Goal: Communication & Community: Answer question/provide support

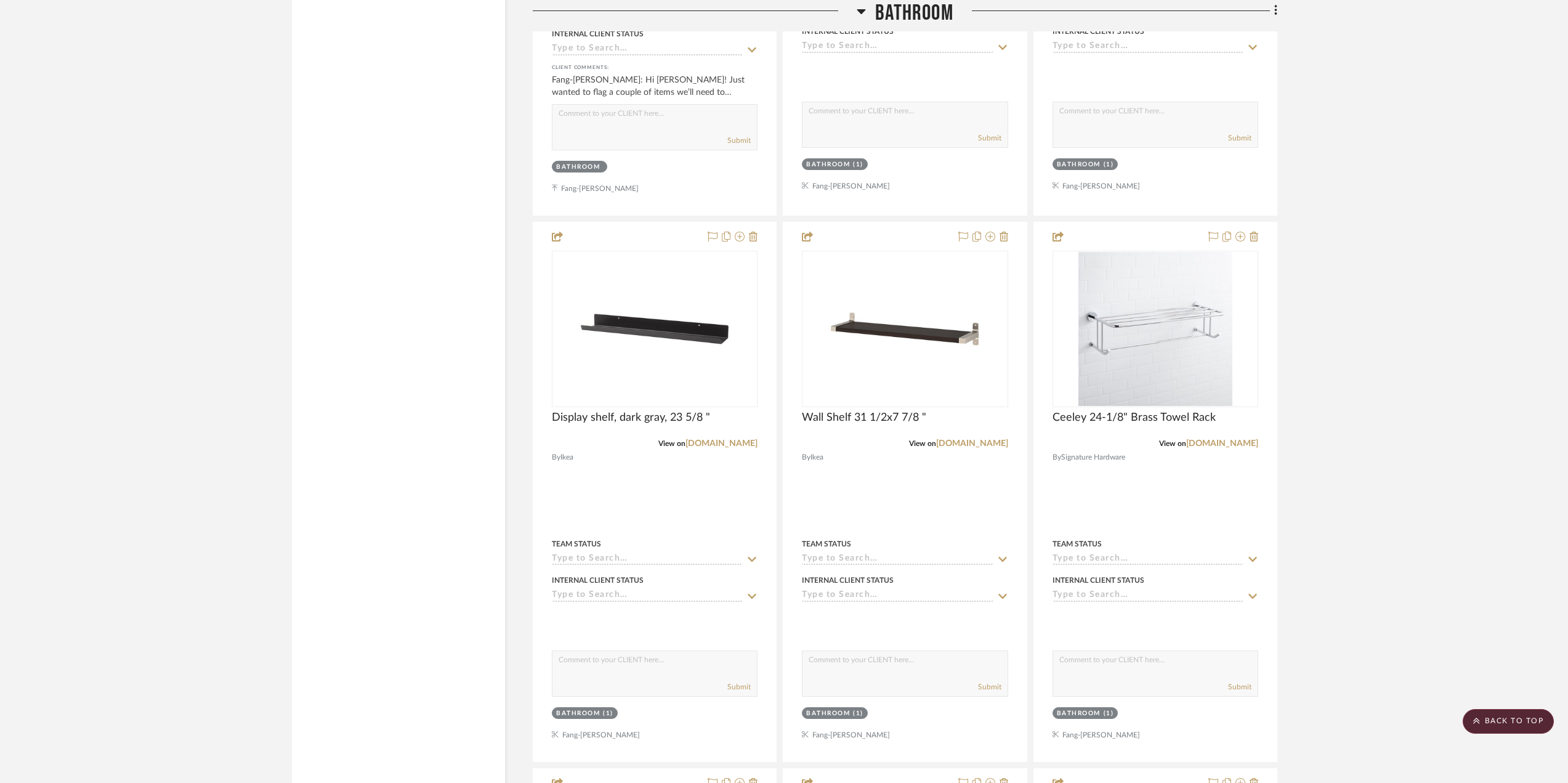
scroll to position [3081, 0]
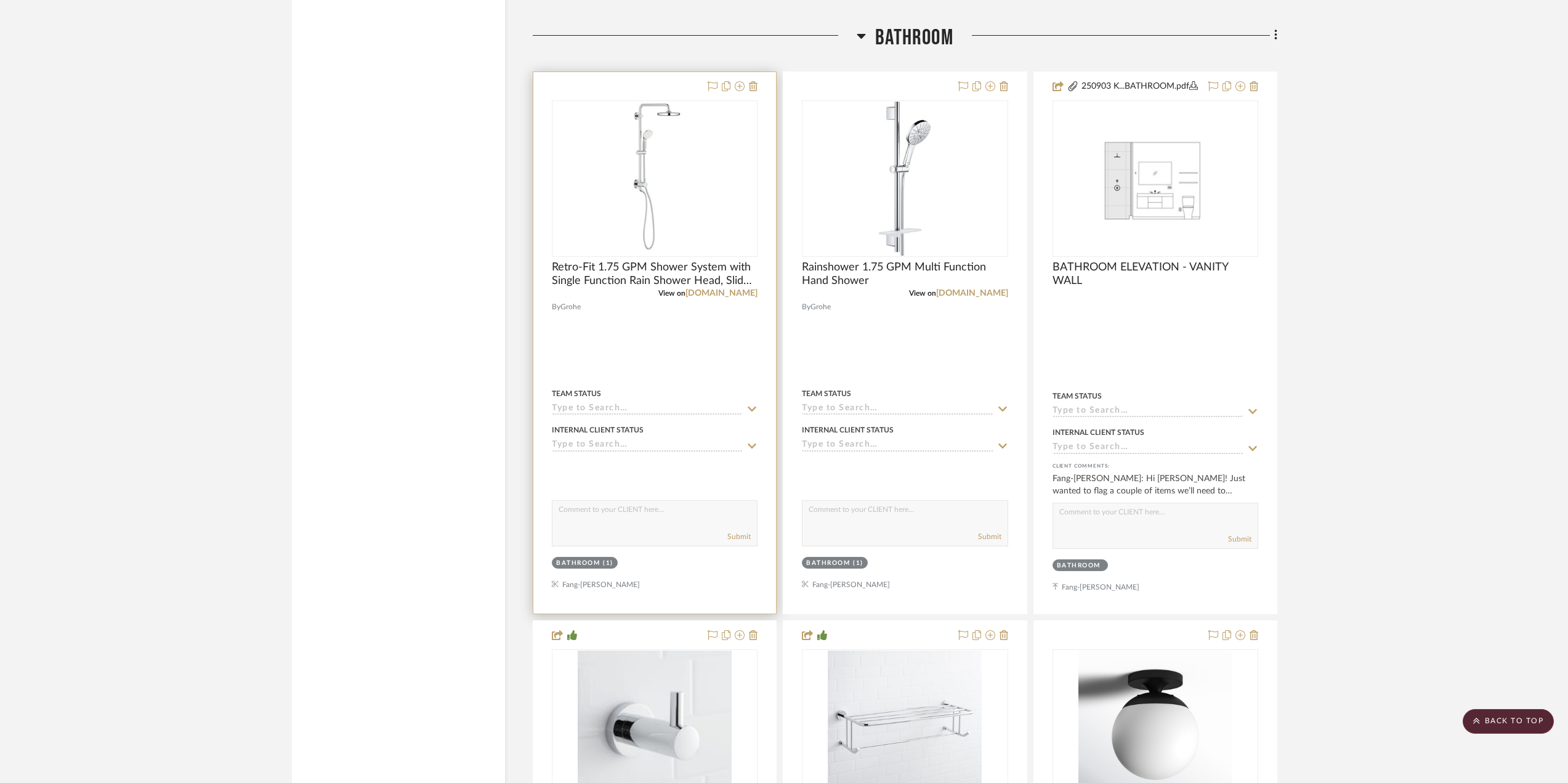
scroll to position [1971, 0]
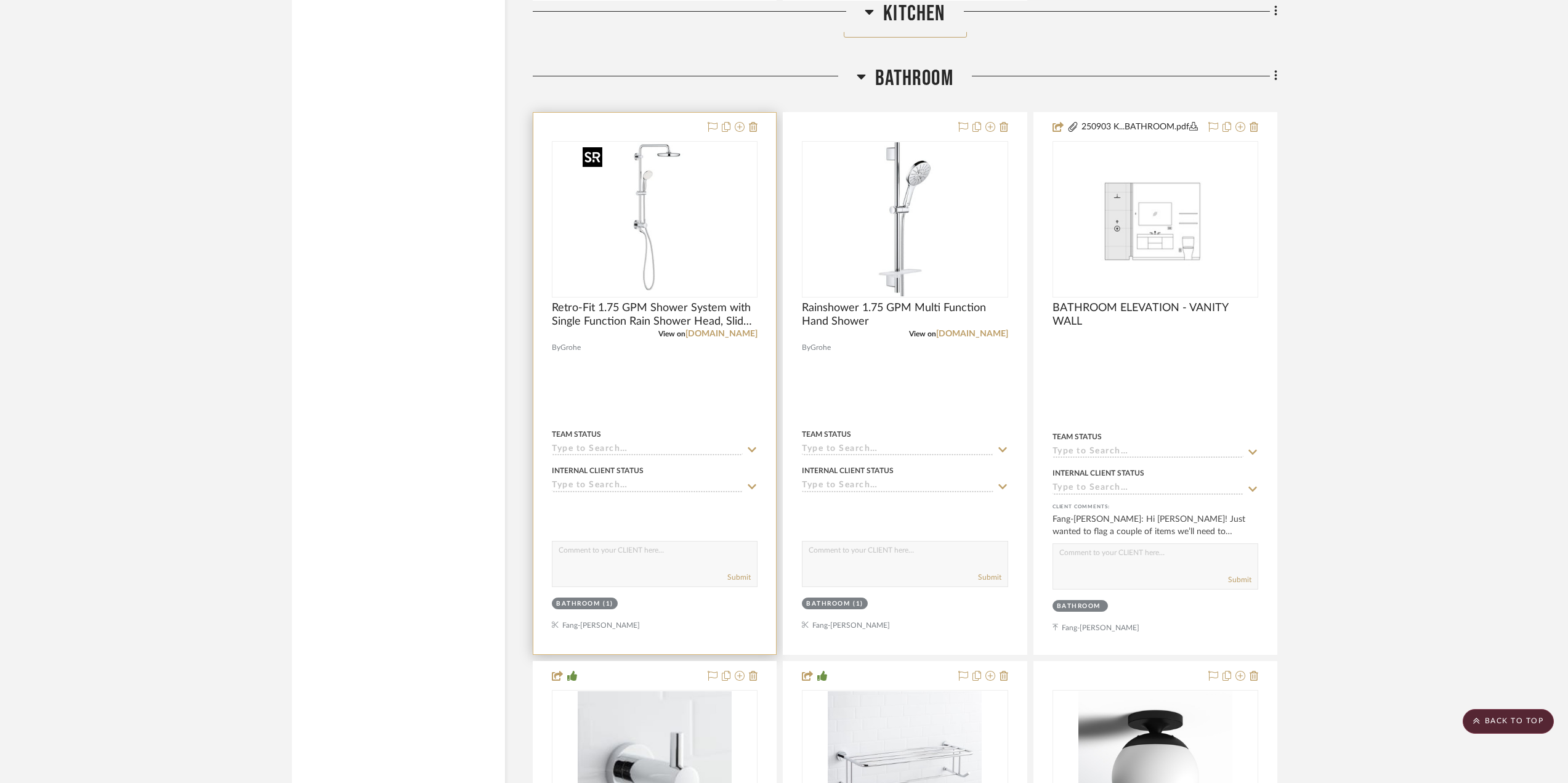
click at [0, 0] on img at bounding box center [0, 0] width 0 height 0
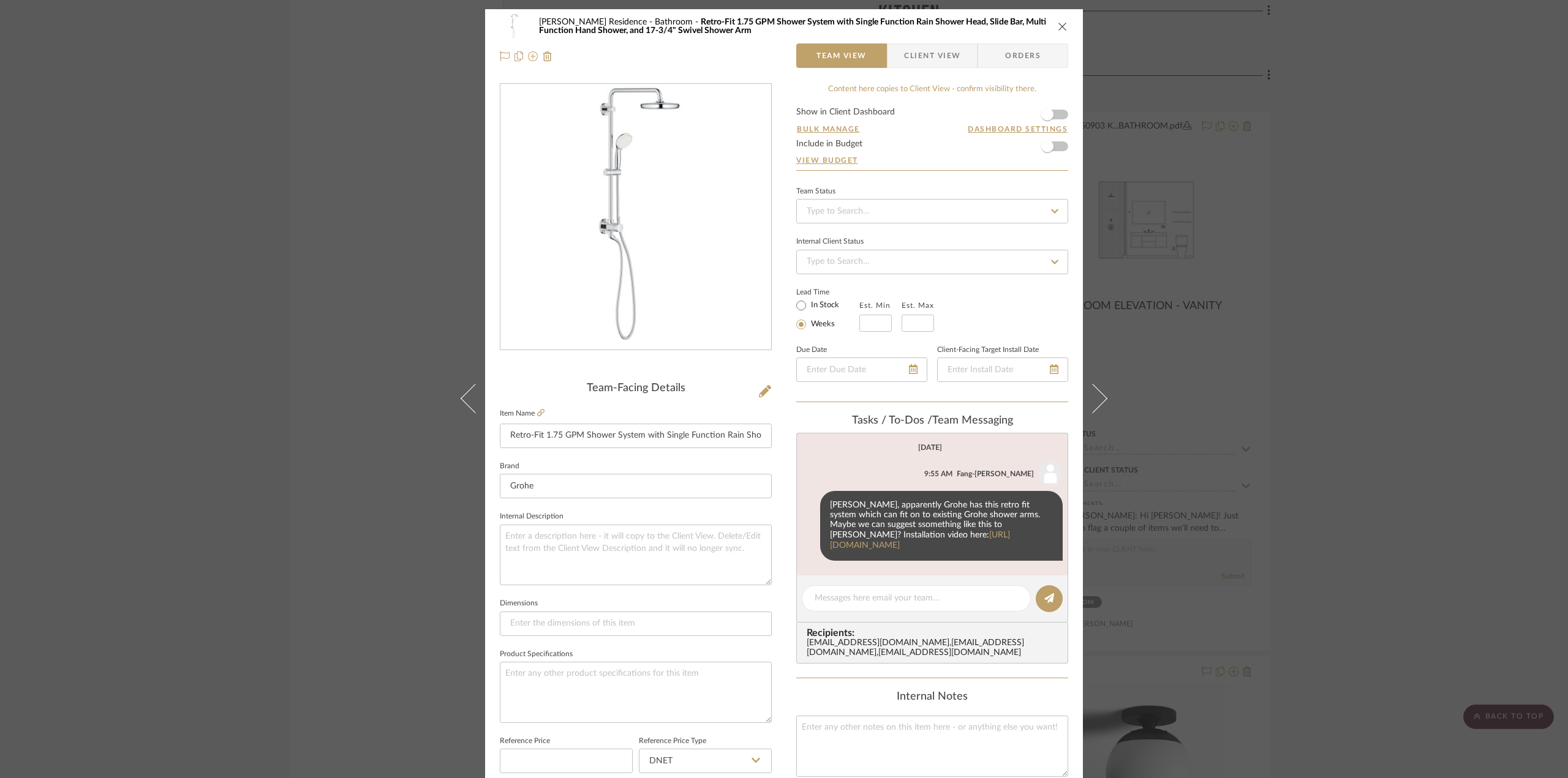
click at [913, 61] on span "Client View" at bounding box center [931, 56] width 56 height 25
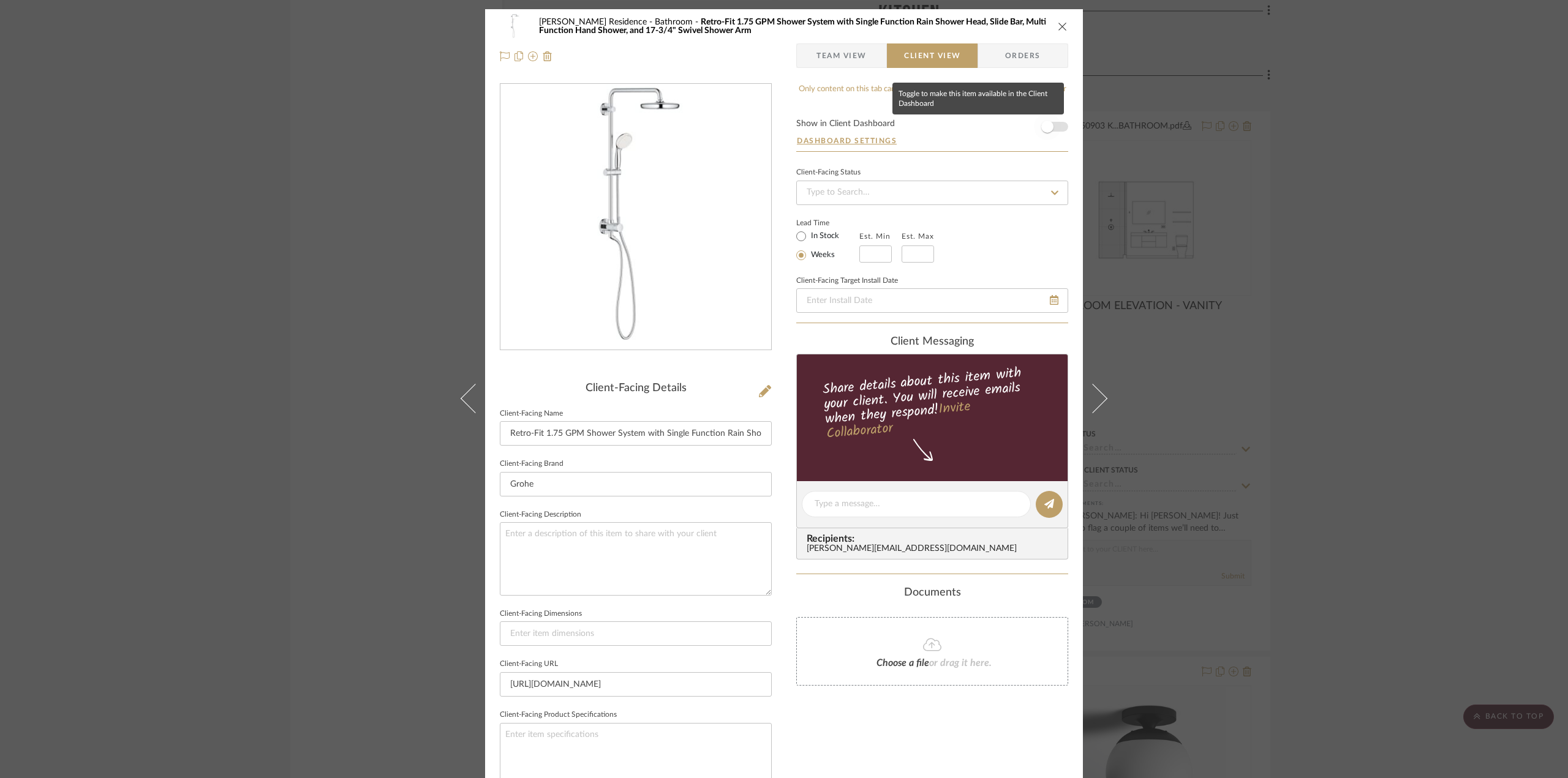
click at [1051, 129] on span "button" at bounding box center [1047, 127] width 27 height 27
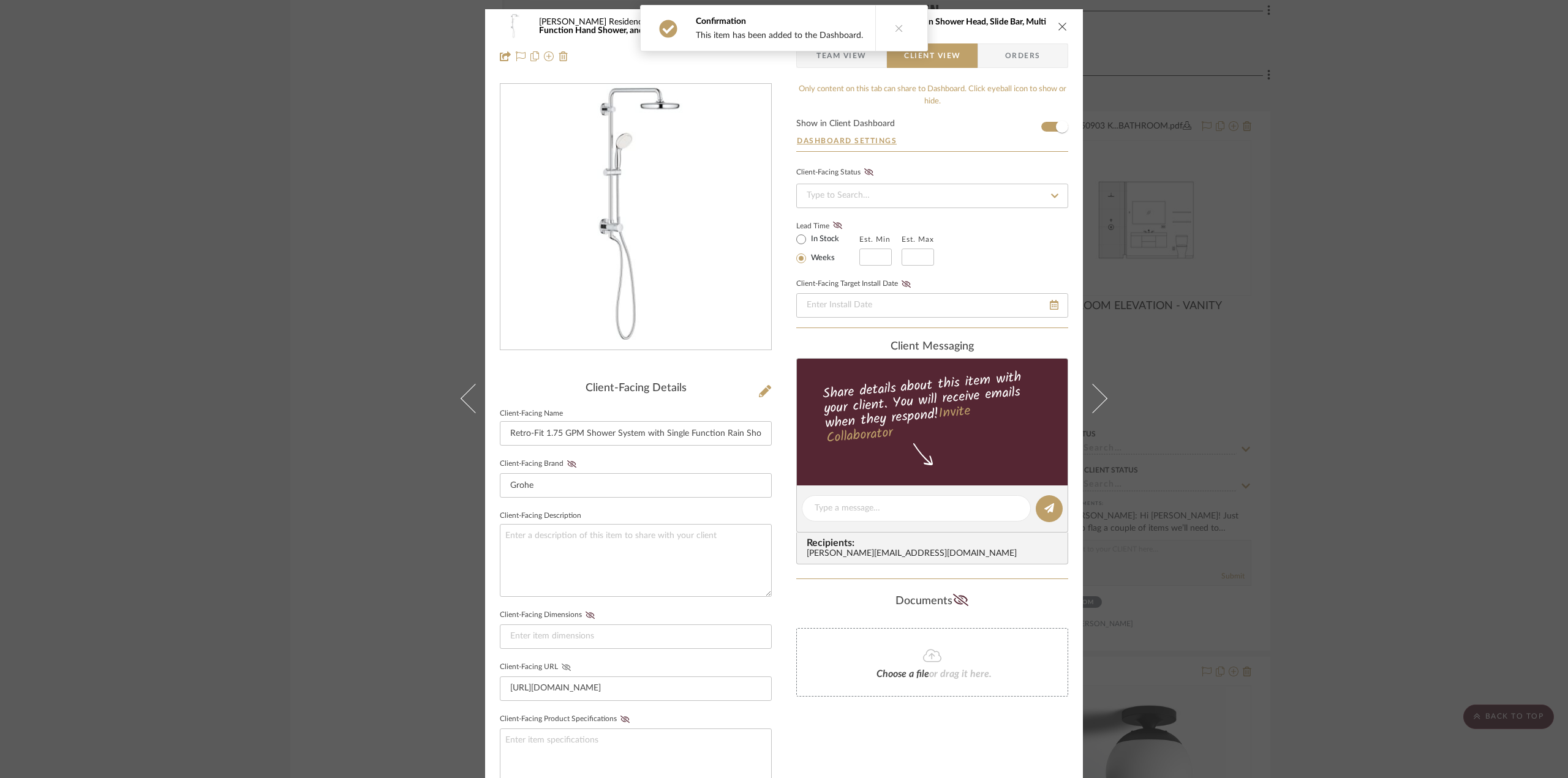
click at [563, 667] on icon at bounding box center [566, 668] width 9 height 8
click at [835, 59] on span "Team View" at bounding box center [841, 56] width 50 height 25
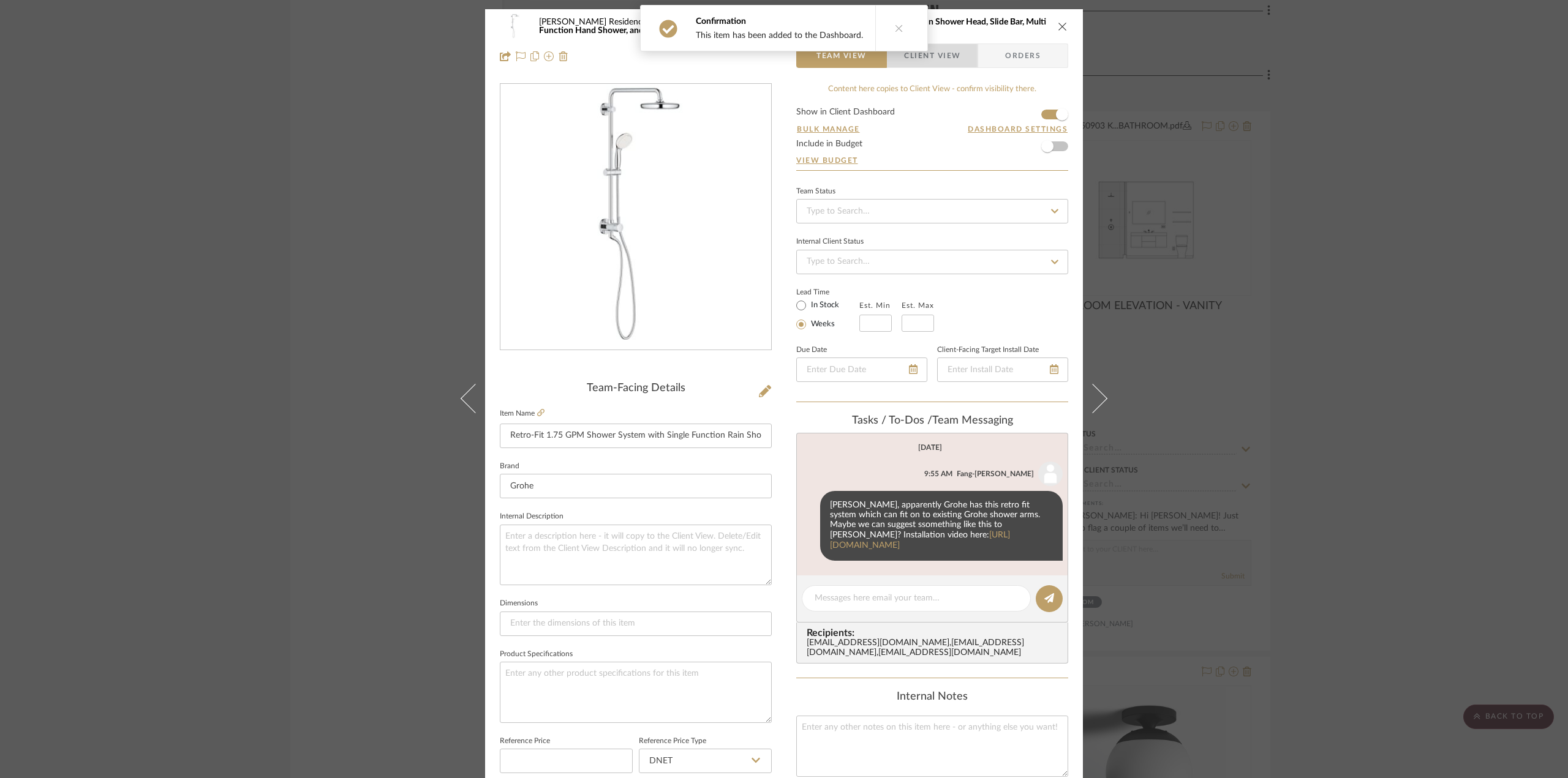
click at [919, 61] on span "Client View" at bounding box center [931, 56] width 56 height 25
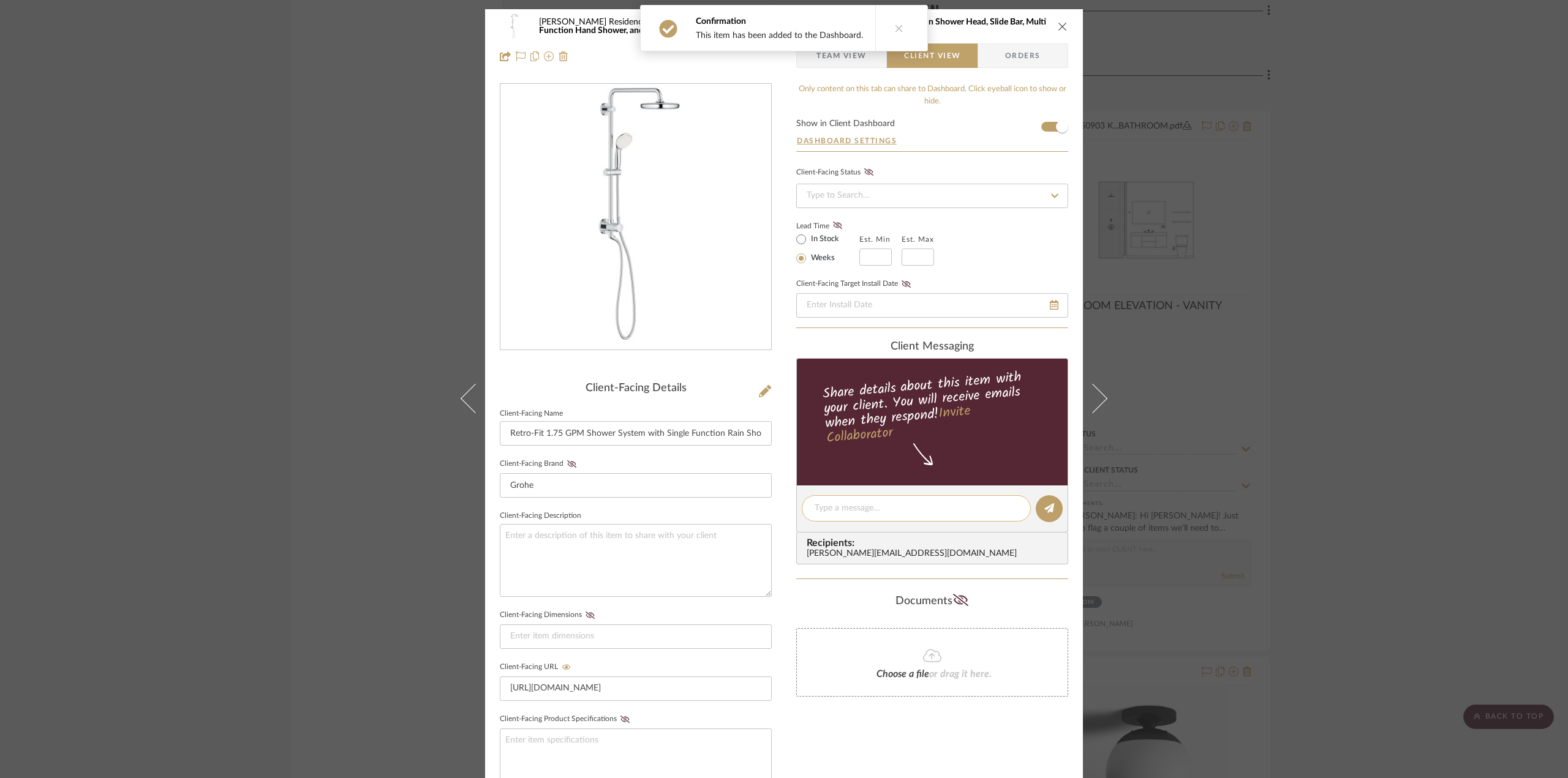
click at [893, 516] on div at bounding box center [916, 508] width 229 height 26
click at [887, 514] on textarea at bounding box center [916, 508] width 203 height 13
click at [588, 688] on input "https://www.build.com/grohe-26-123-1/s1450391?uid=3411101" at bounding box center [636, 689] width 272 height 25
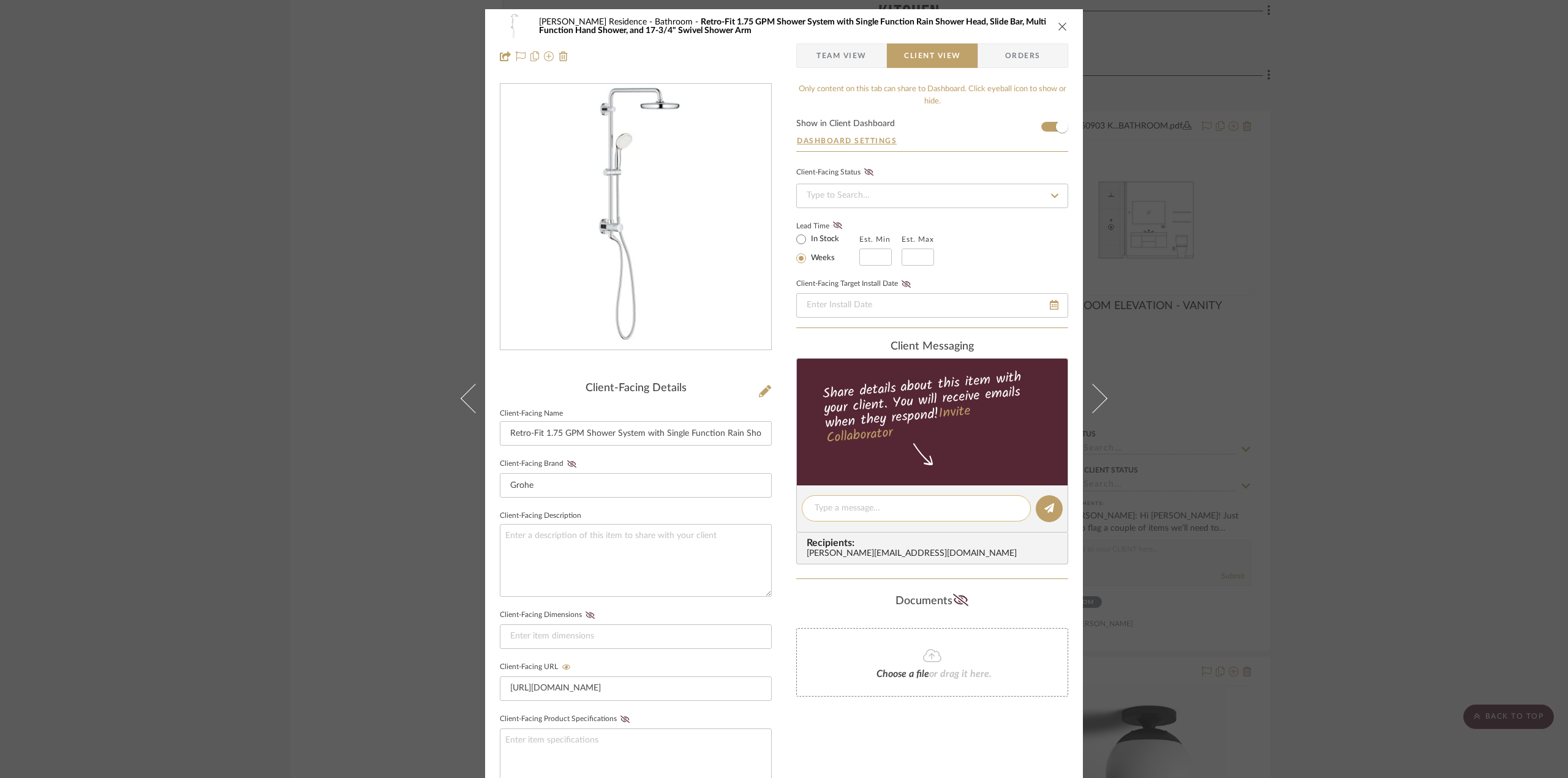
click at [870, 505] on textarea at bounding box center [916, 508] width 203 height 13
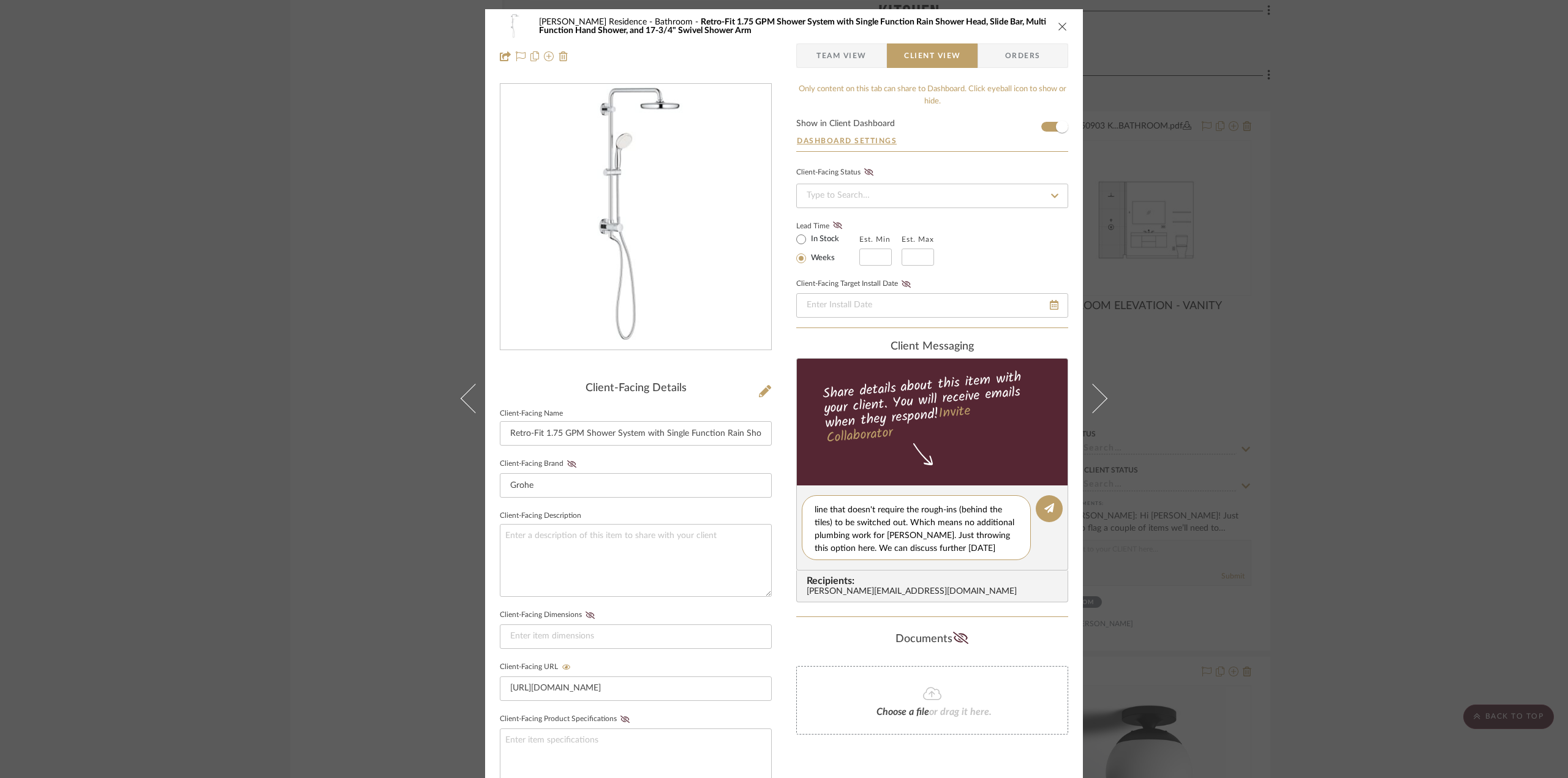
scroll to position [24, 0]
click at [926, 521] on textarea "Hi Anne, Grohe has a retrofit line that doesn't require the rough-ins (behind t…" at bounding box center [920, 527] width 212 height 52
click at [865, 535] on textarea "Hi Anne, Grohe has a retrofit line that doesn't require the rough-ins (behind t…" at bounding box center [920, 527] width 212 height 52
click at [907, 543] on textarea "Hi Anne, Grohe has a retrofit line that doesn't require the rough-ins (behind t…" at bounding box center [920, 527] width 212 height 52
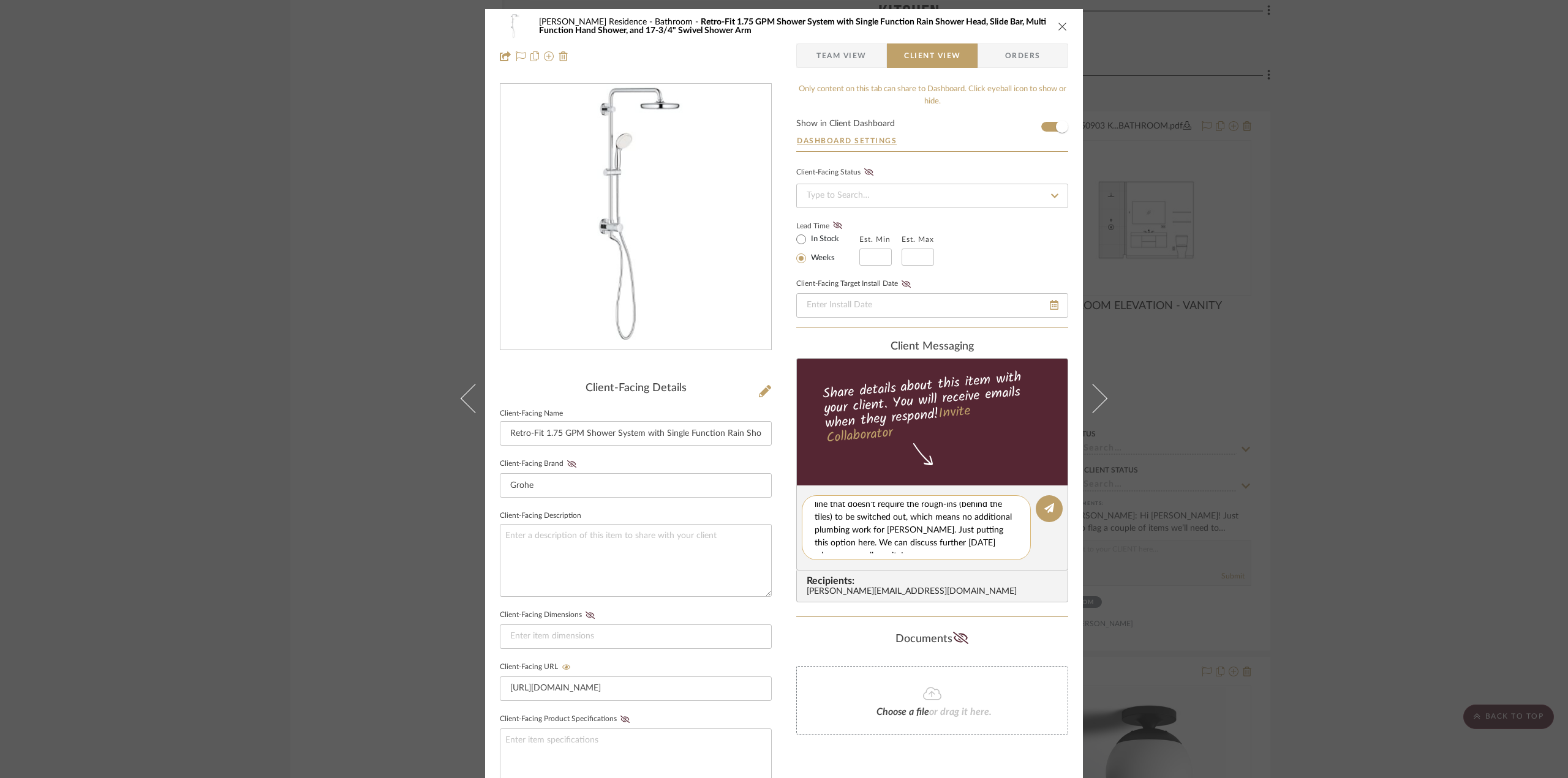
scroll to position [26, 0]
type textarea "Hi Anne, Grohe has a retrofit line that doesn't require the rough-ins (behind t…"
click at [1044, 510] on icon at bounding box center [1049, 508] width 10 height 10
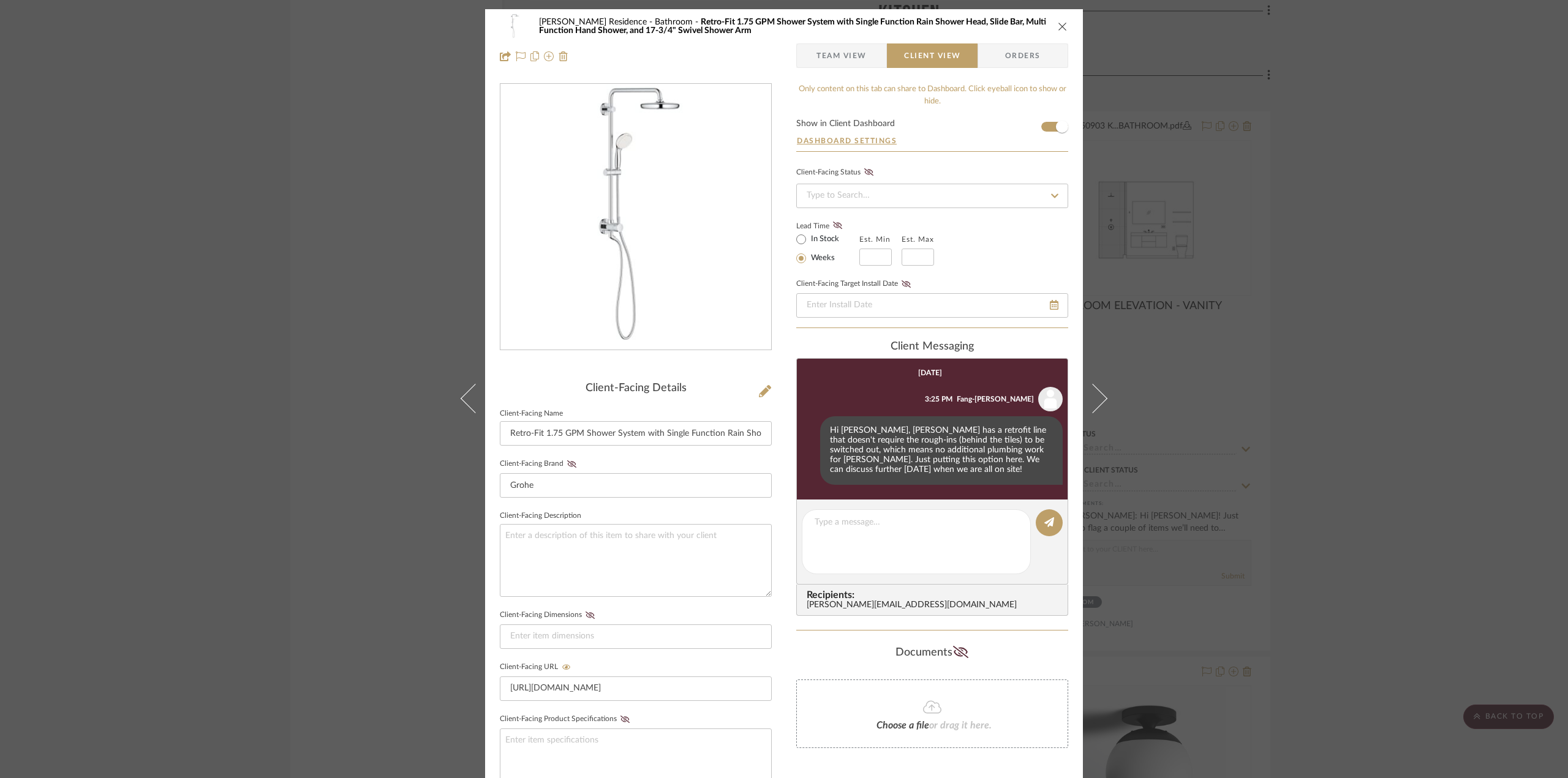
click at [321, 261] on div "Kauffman Residence Bathroom Retro-Fit 1.75 GPM Shower System with Single Functi…" at bounding box center [784, 389] width 1568 height 778
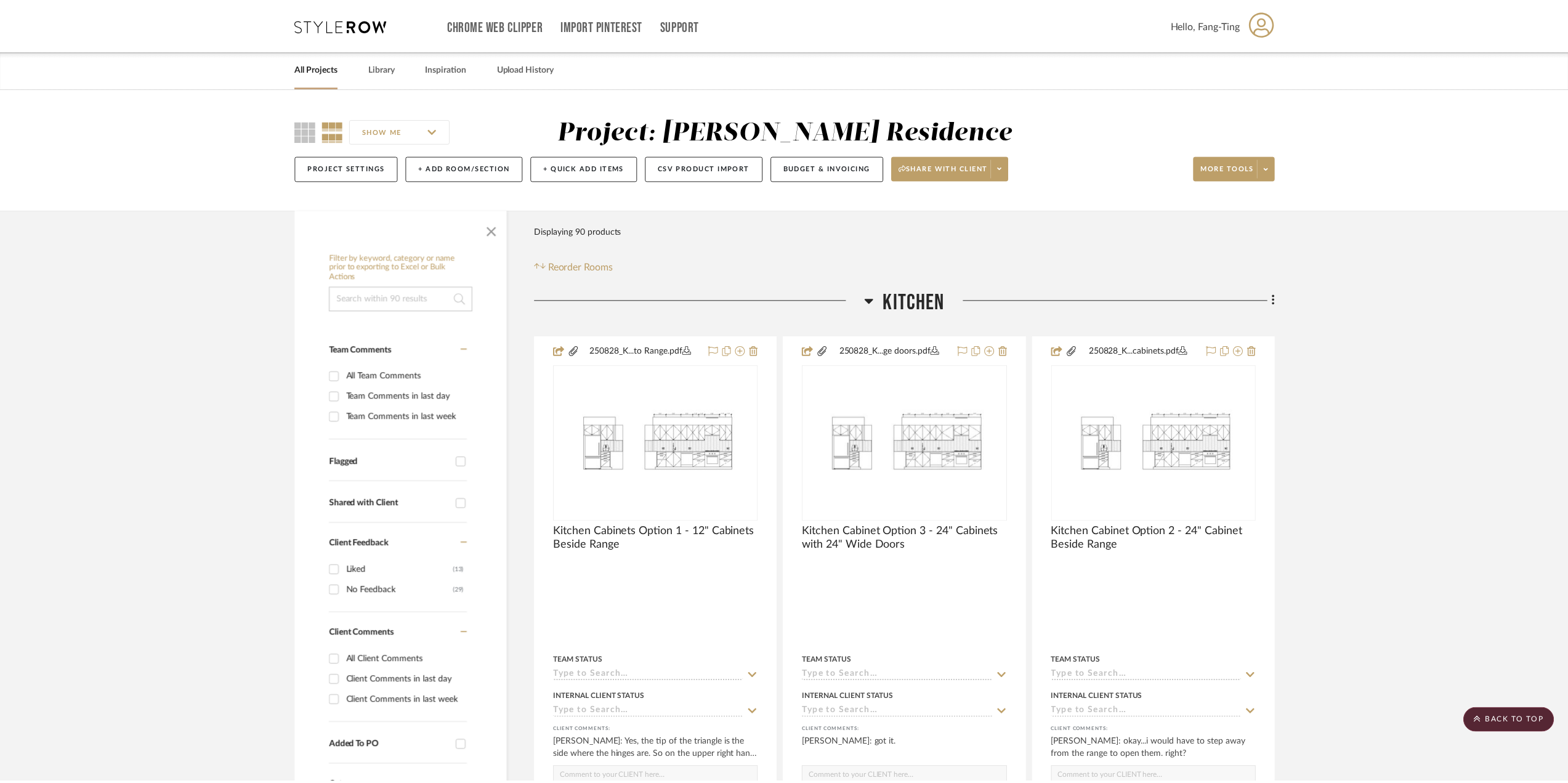
scroll to position [1971, 0]
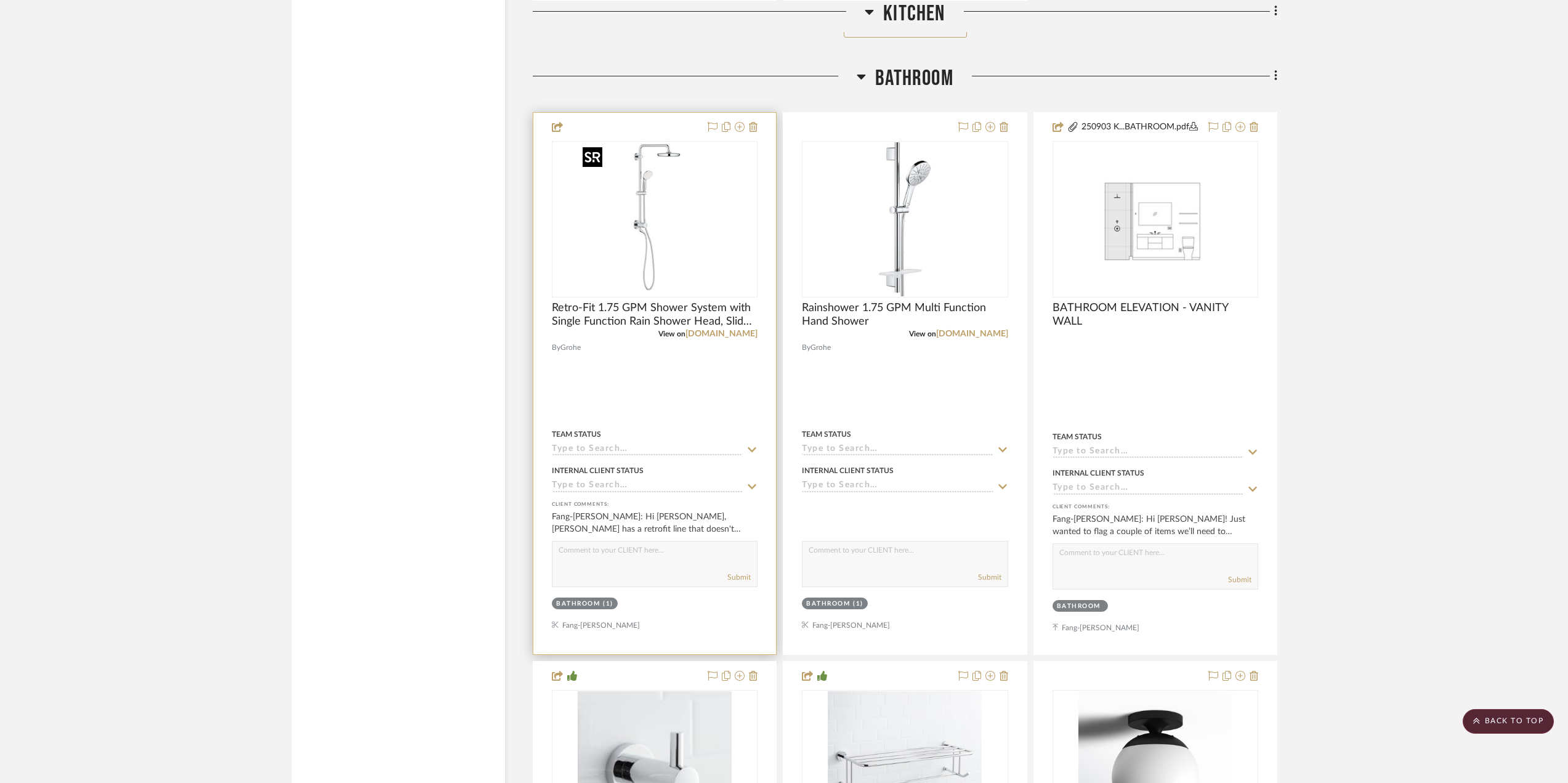
click at [715, 235] on img "0" at bounding box center [655, 219] width 154 height 154
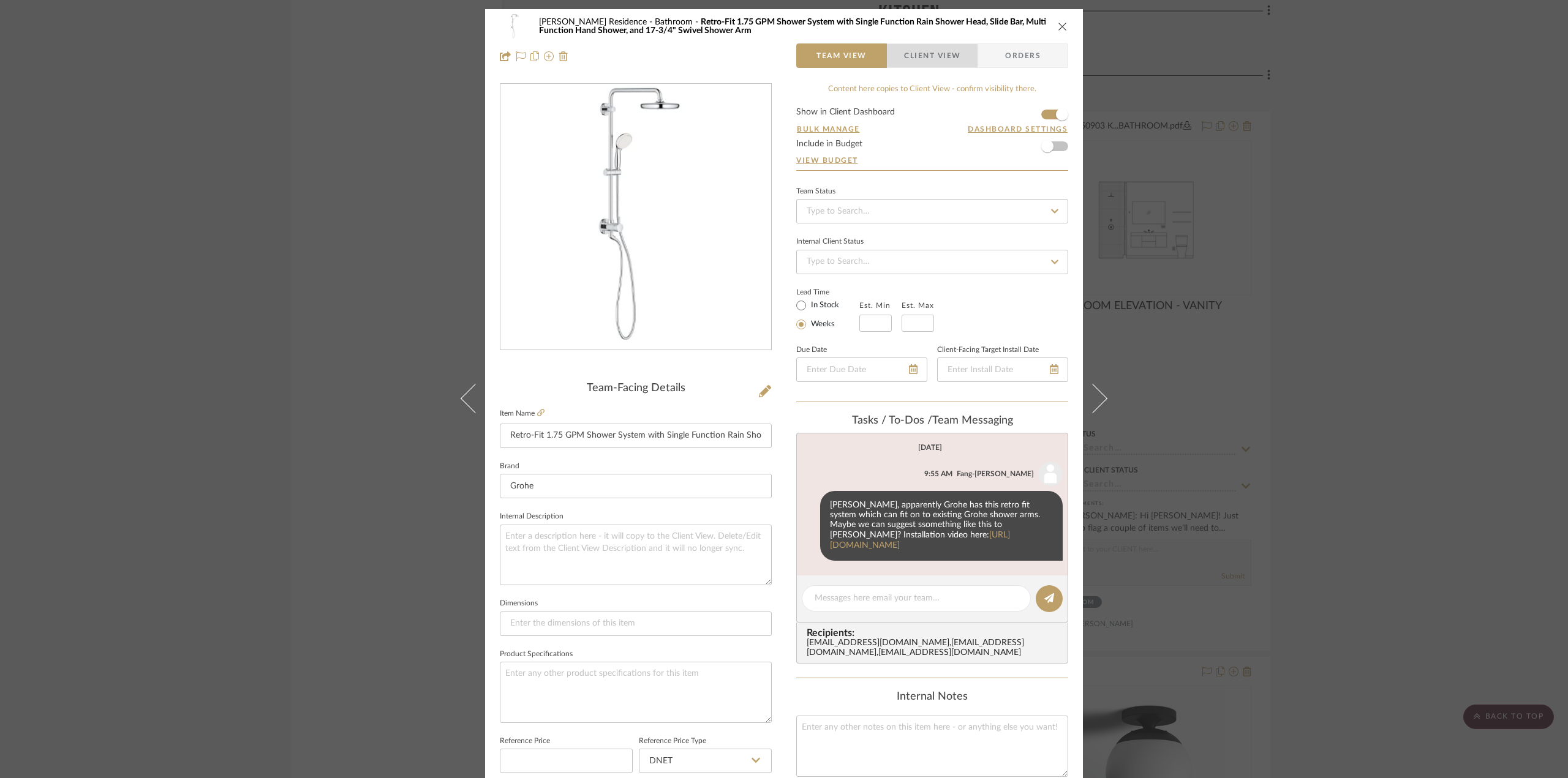
click at [927, 60] on span "Client View" at bounding box center [931, 56] width 56 height 25
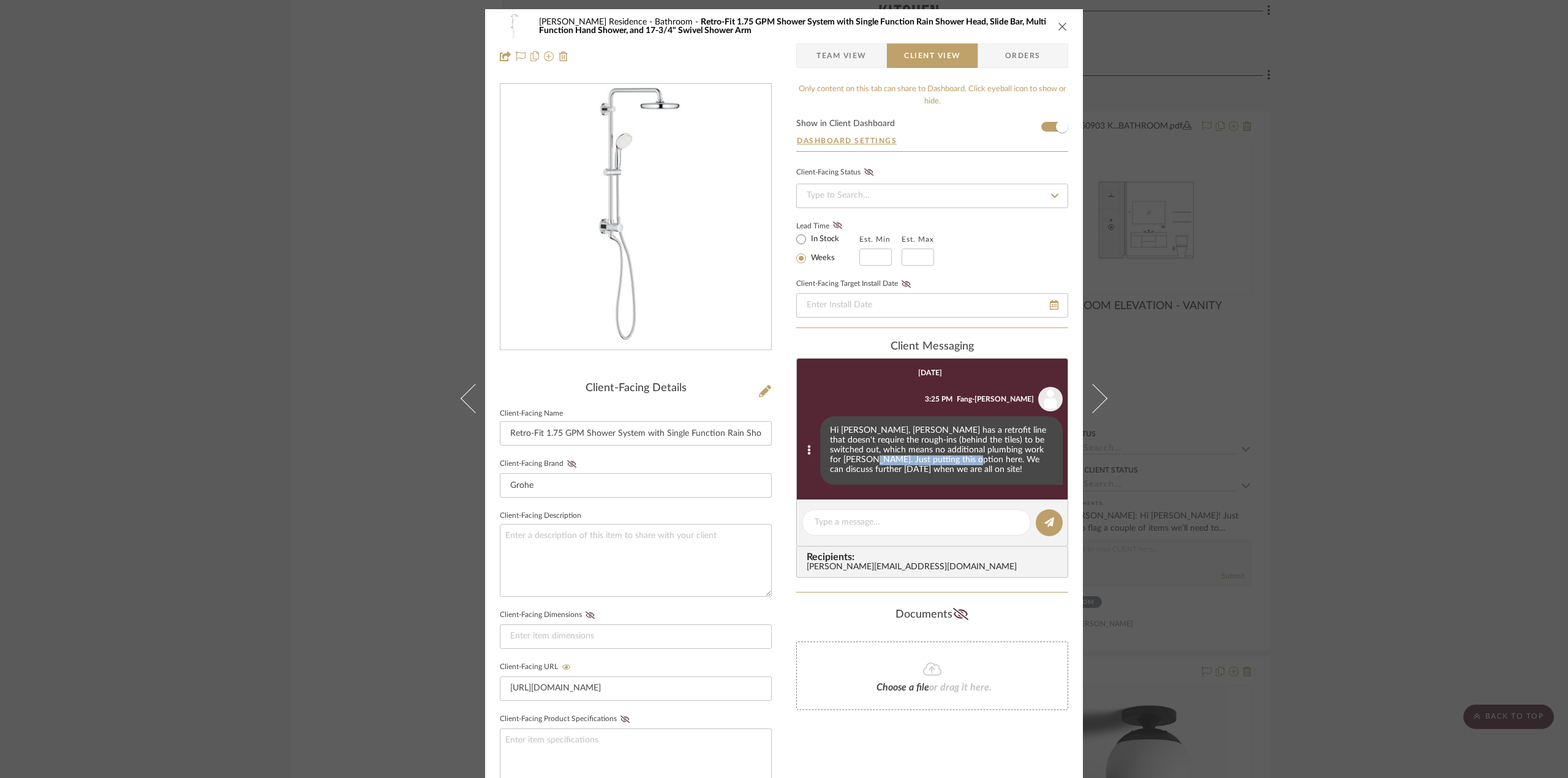
drag, startPoint x: 865, startPoint y: 461, endPoint x: 982, endPoint y: 459, distance: 117.0
click at [980, 459] on div "Hi Anne, Grohe has a retrofit line that doesn't require the rough-ins (behind t…" at bounding box center [941, 450] width 242 height 68
click at [982, 459] on div "Hi Anne, Grohe has a retrofit line that doesn't require the rough-ins (behind t…" at bounding box center [941, 450] width 242 height 68
drag, startPoint x: 877, startPoint y: 472, endPoint x: 833, endPoint y: 473, distance: 44.0
click at [833, 473] on div "Hi Anne, Grohe has a retrofit line that doesn't require the rough-ins (behind t…" at bounding box center [941, 450] width 242 height 68
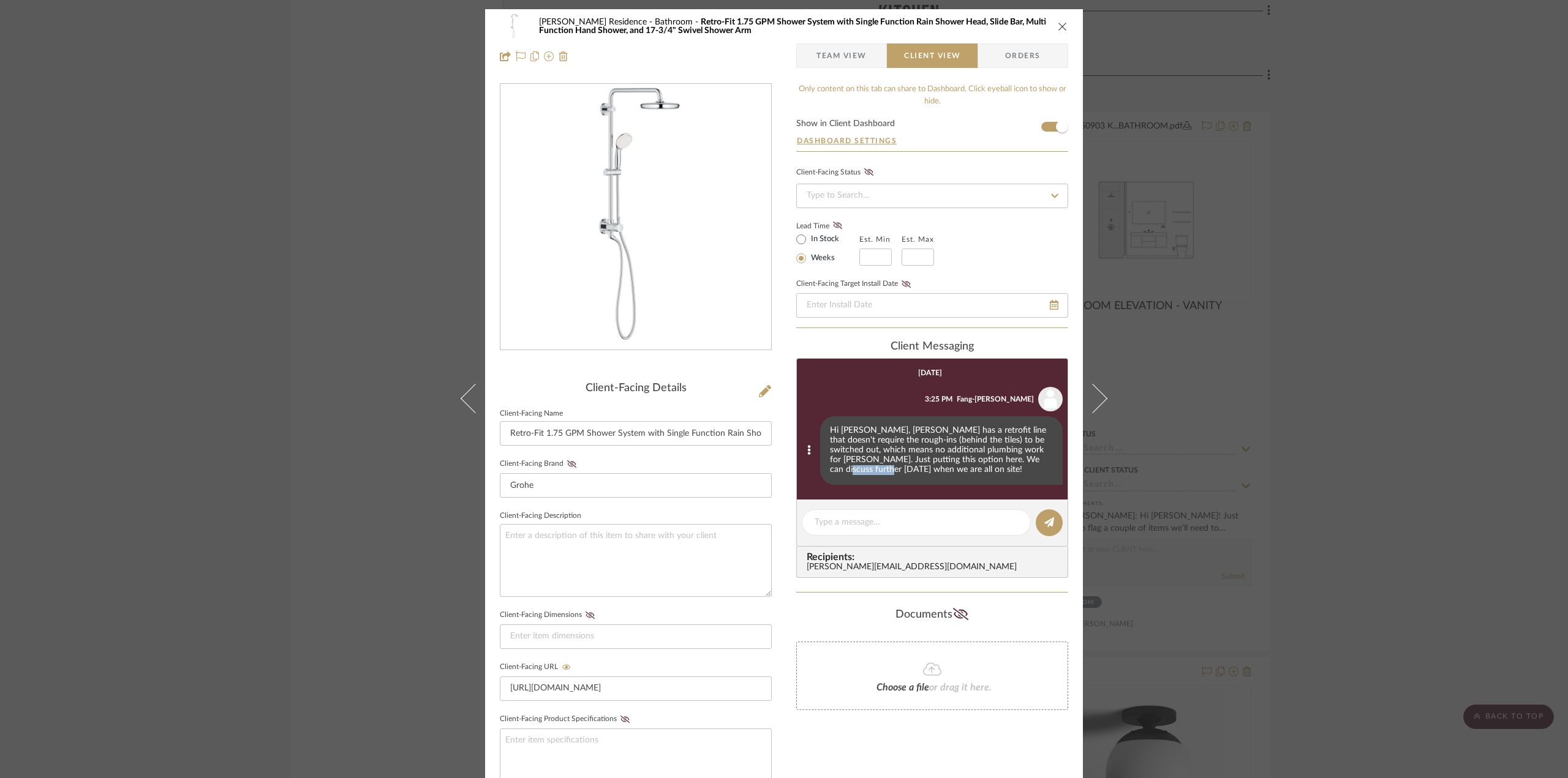
click at [833, 473] on div "Hi Anne, Grohe has a retrofit line that doesn't require the rough-ins (behind t…" at bounding box center [941, 450] width 242 height 68
click at [1299, 417] on div "Kauffman Residence Bathroom Retro-Fit 1.75 GPM Shower System with Single Functi…" at bounding box center [784, 389] width 1568 height 778
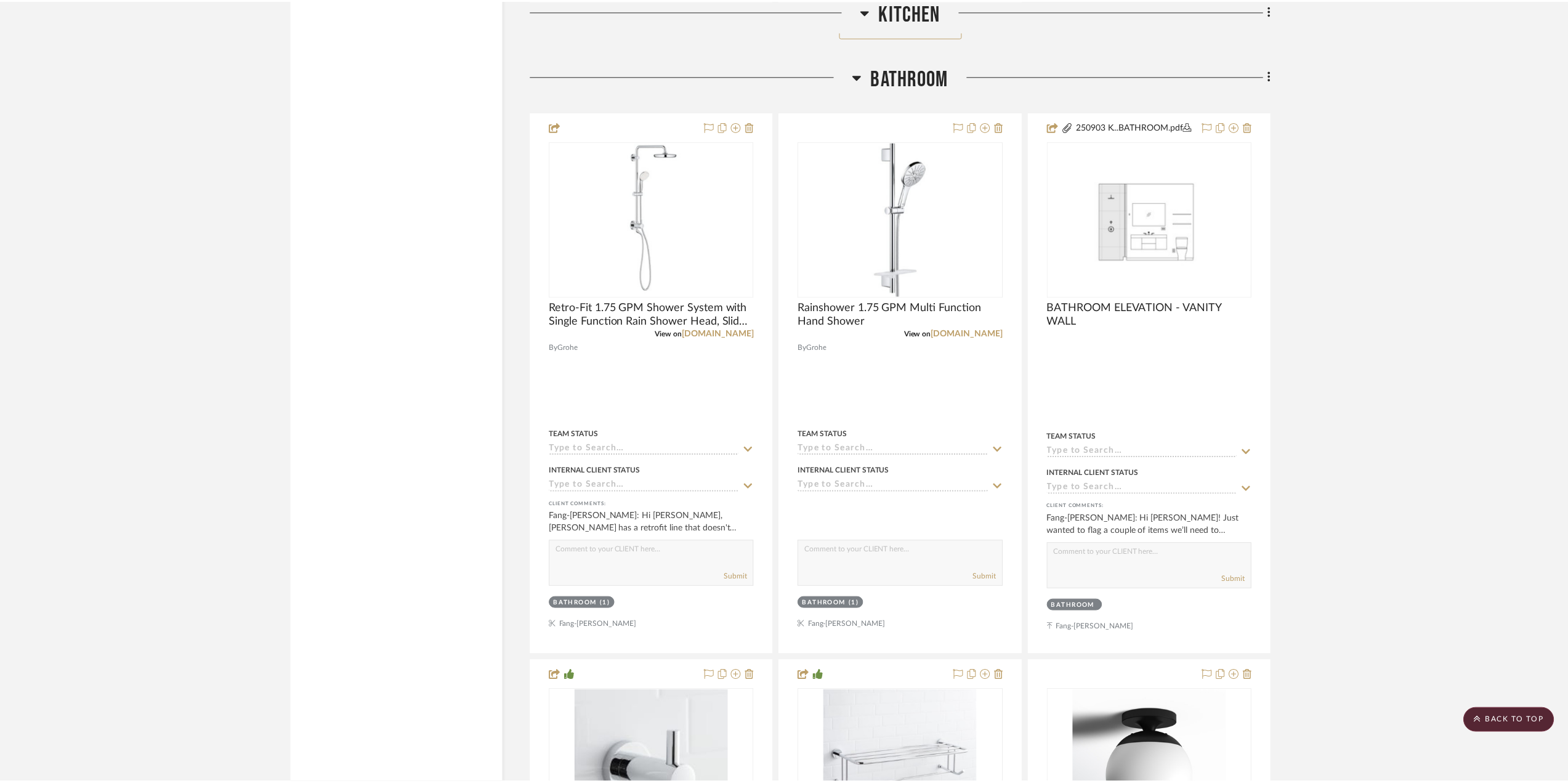
scroll to position [1971, 0]
